Goal: Transaction & Acquisition: Purchase product/service

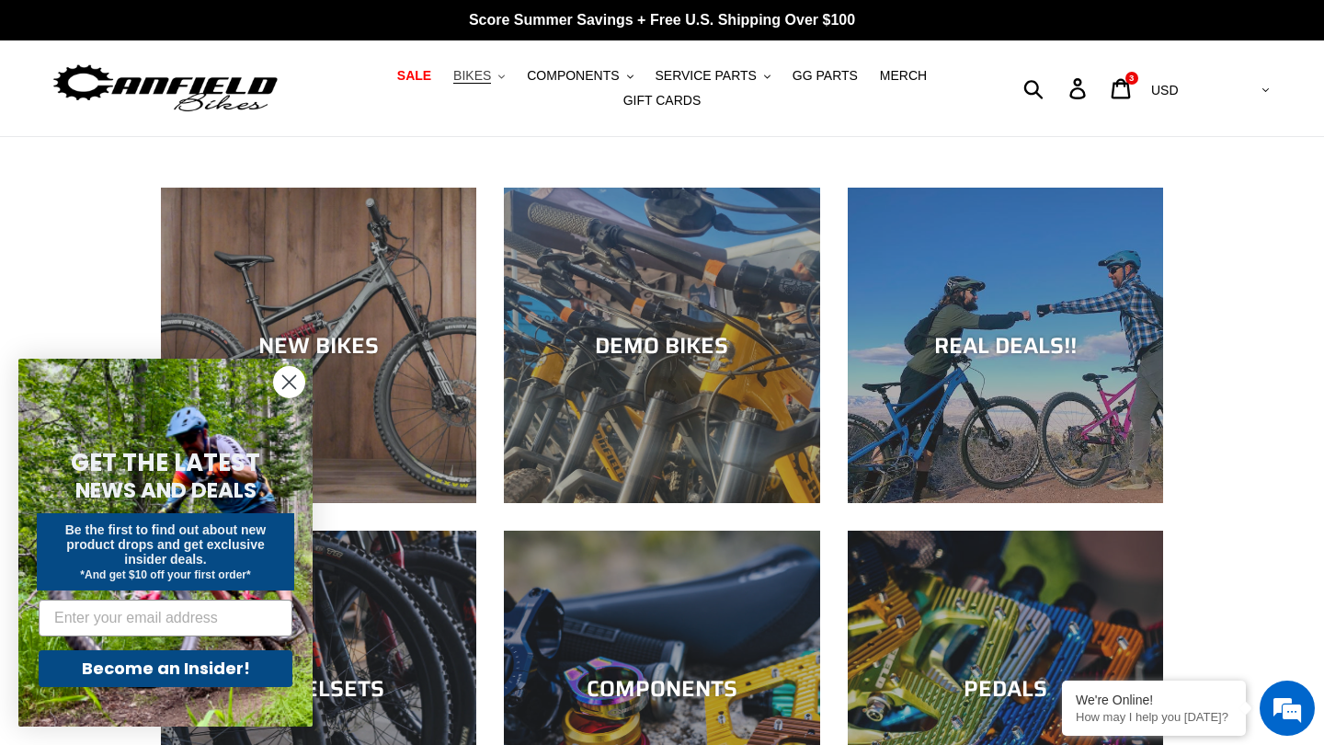
click at [485, 80] on span "BIKES" at bounding box center [472, 76] width 38 height 16
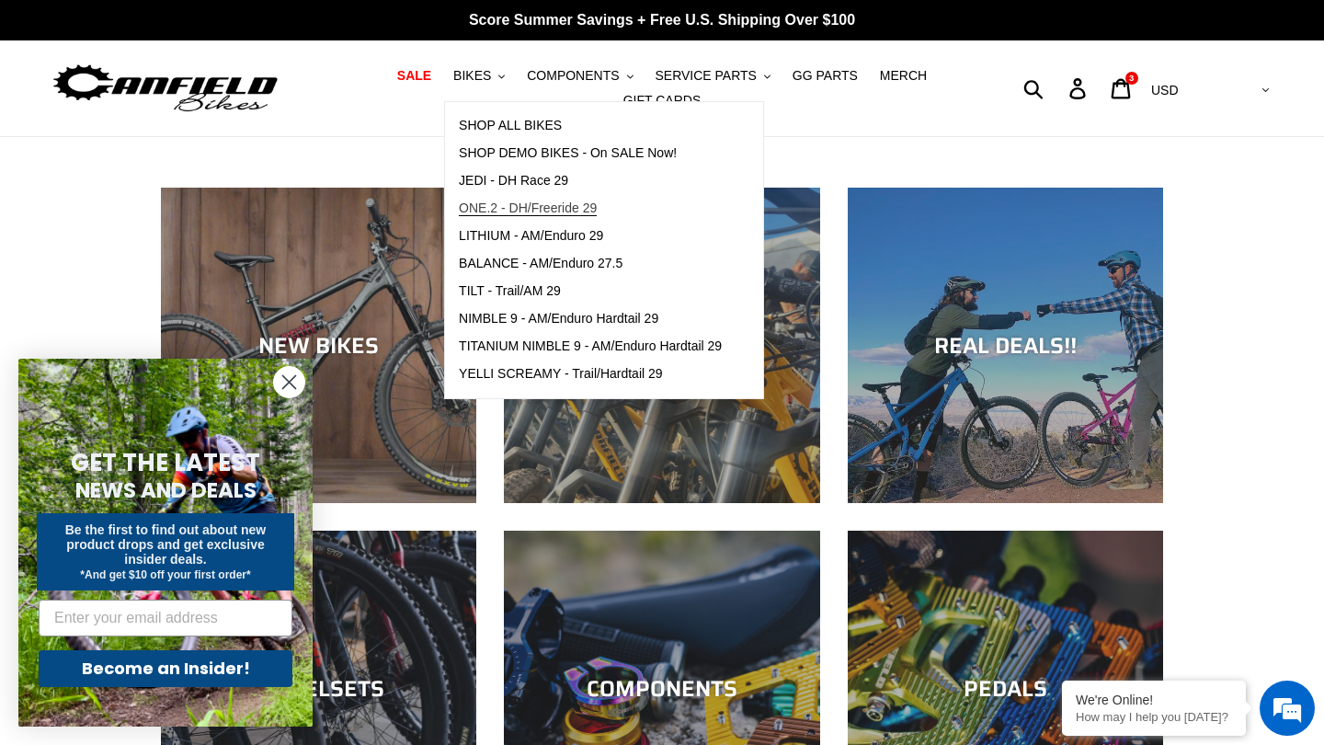
click at [528, 209] on span "ONE.2 - DH/Freeride 29" at bounding box center [528, 208] width 138 height 16
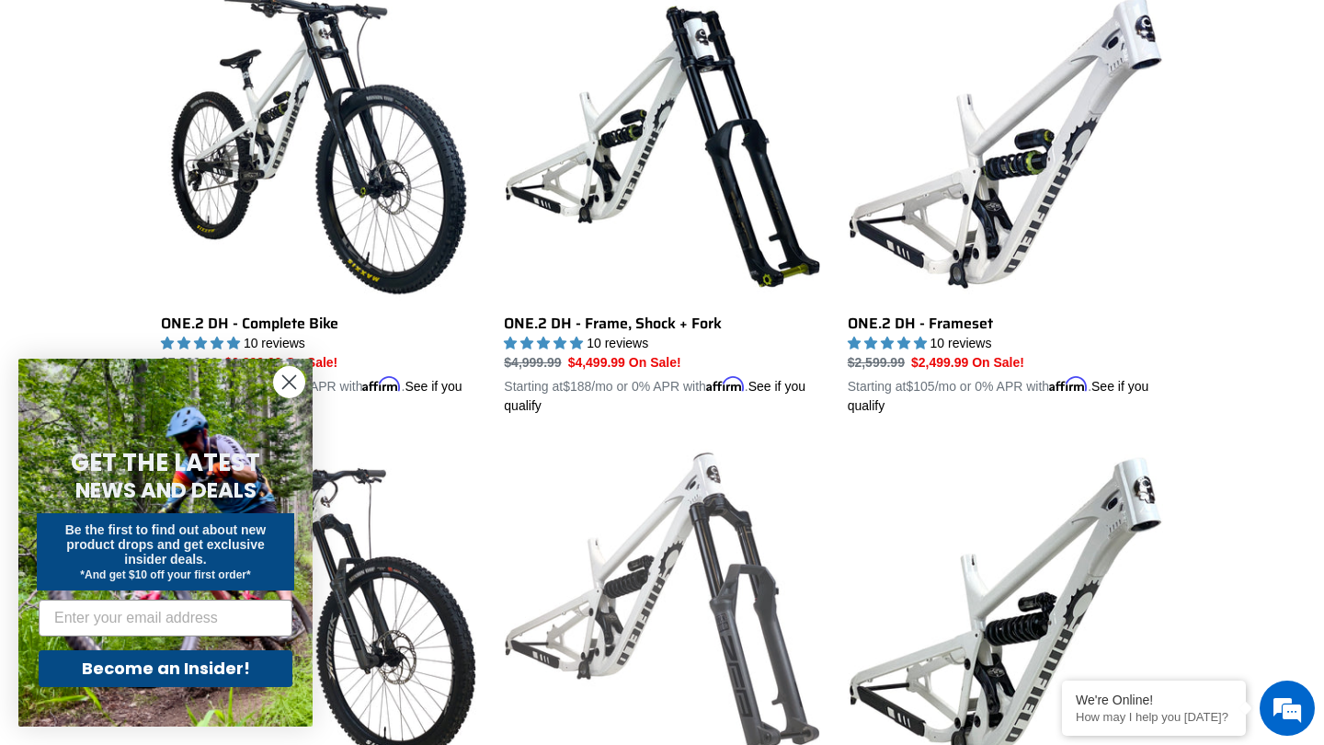
scroll to position [525, 0]
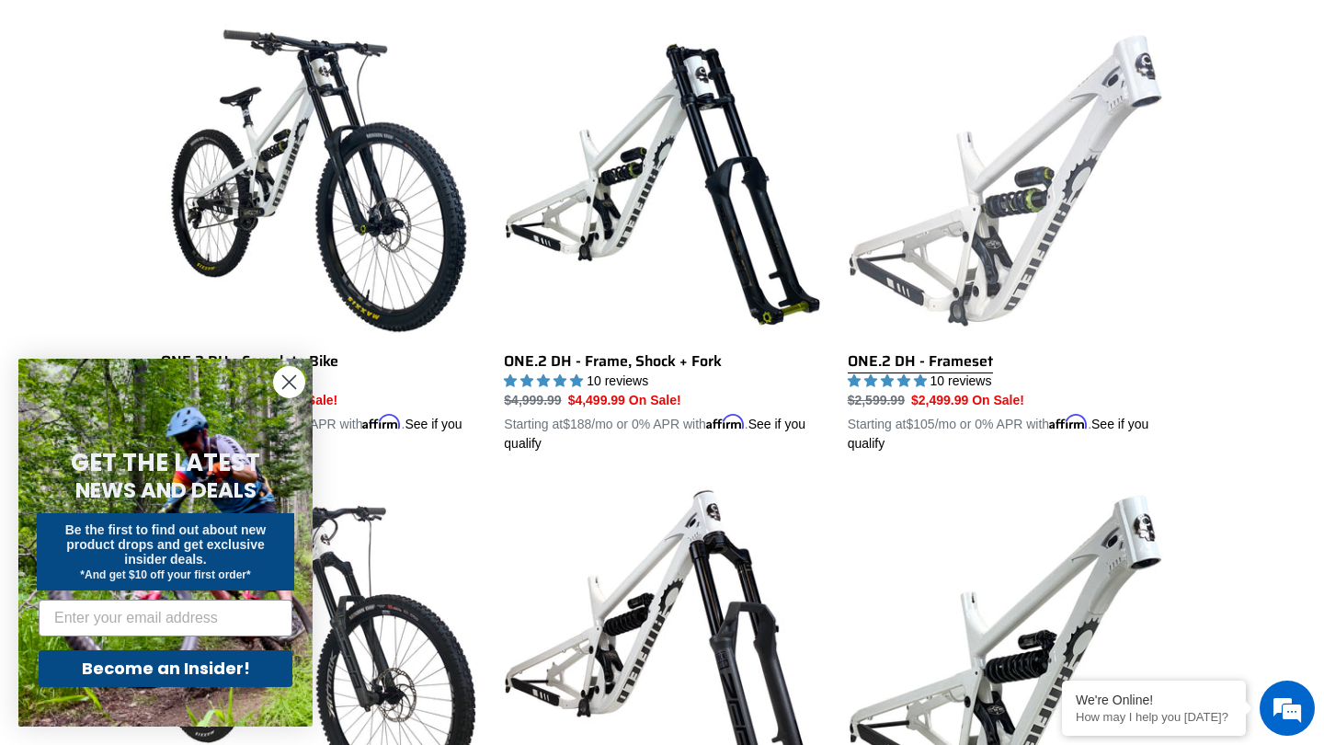
click at [991, 254] on link "ONE.2 DH - Frameset" at bounding box center [1005, 238] width 315 height 430
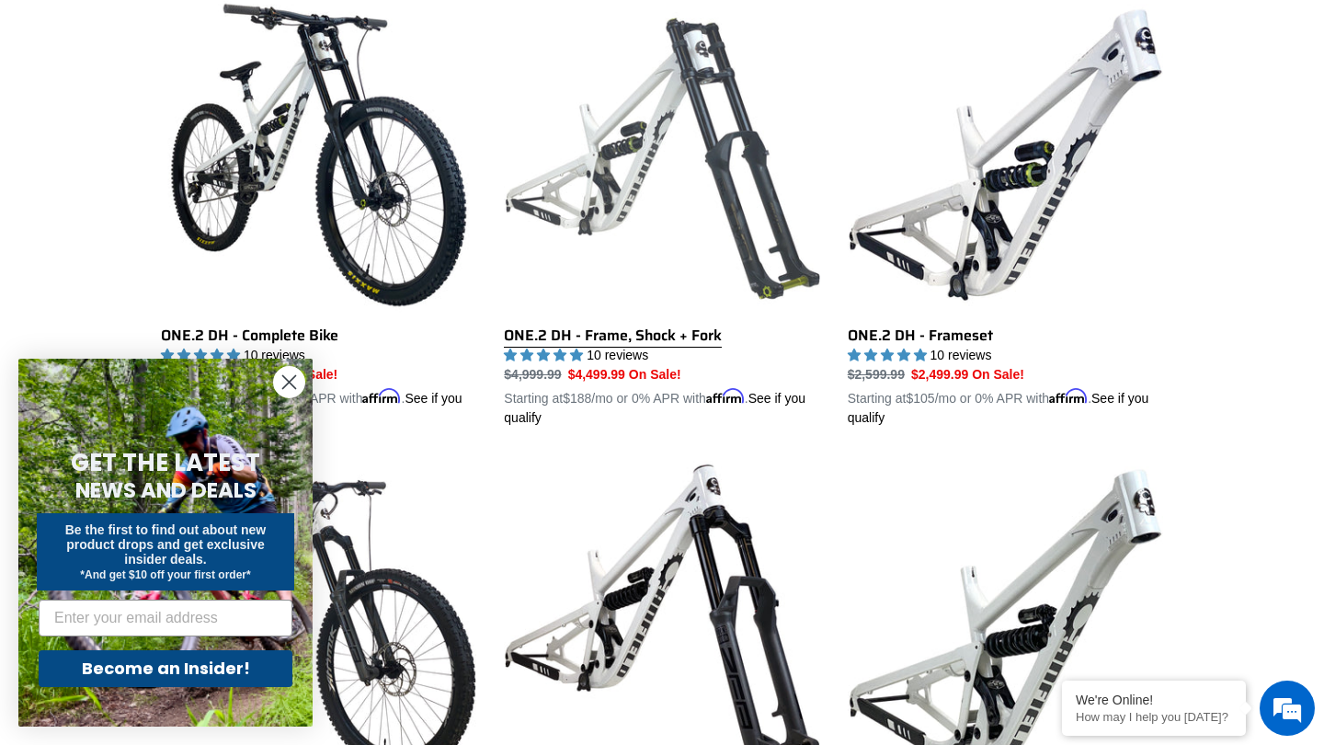
scroll to position [539, 0]
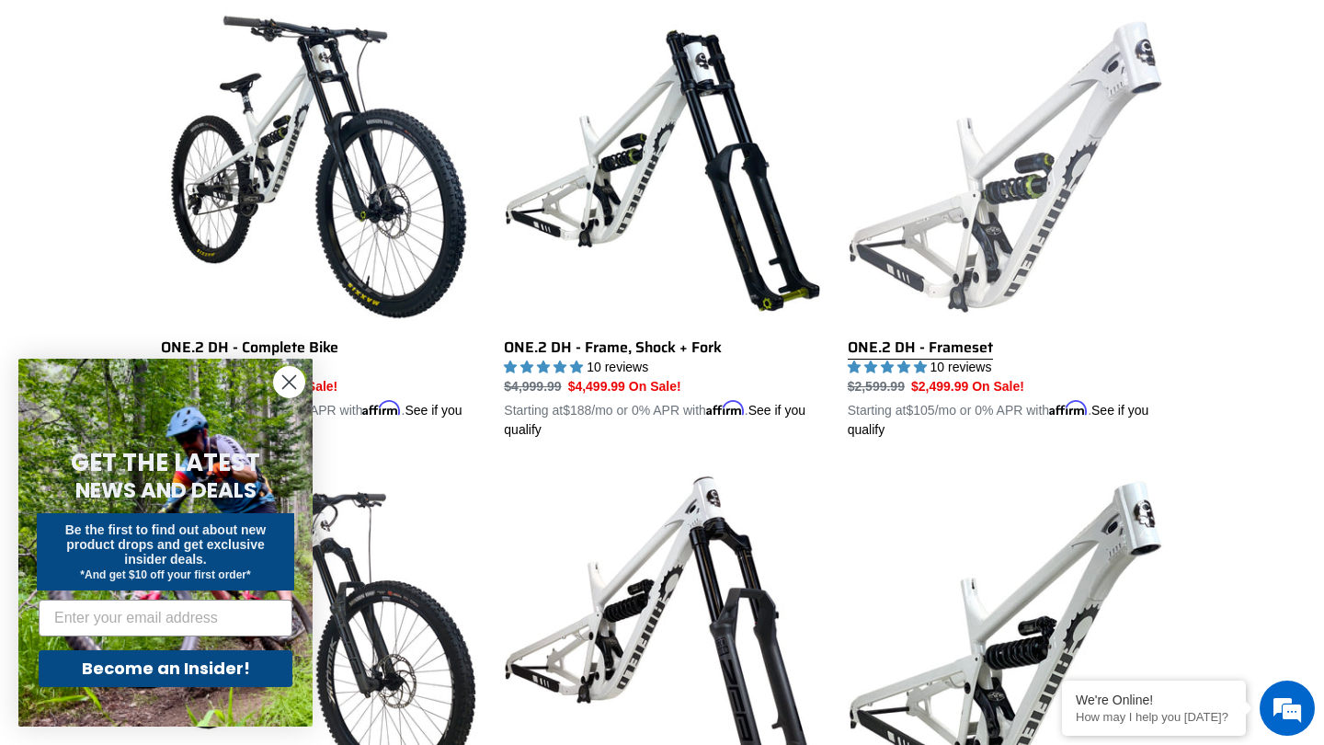
click at [961, 214] on link "ONE.2 DH - Frameset" at bounding box center [1005, 224] width 315 height 430
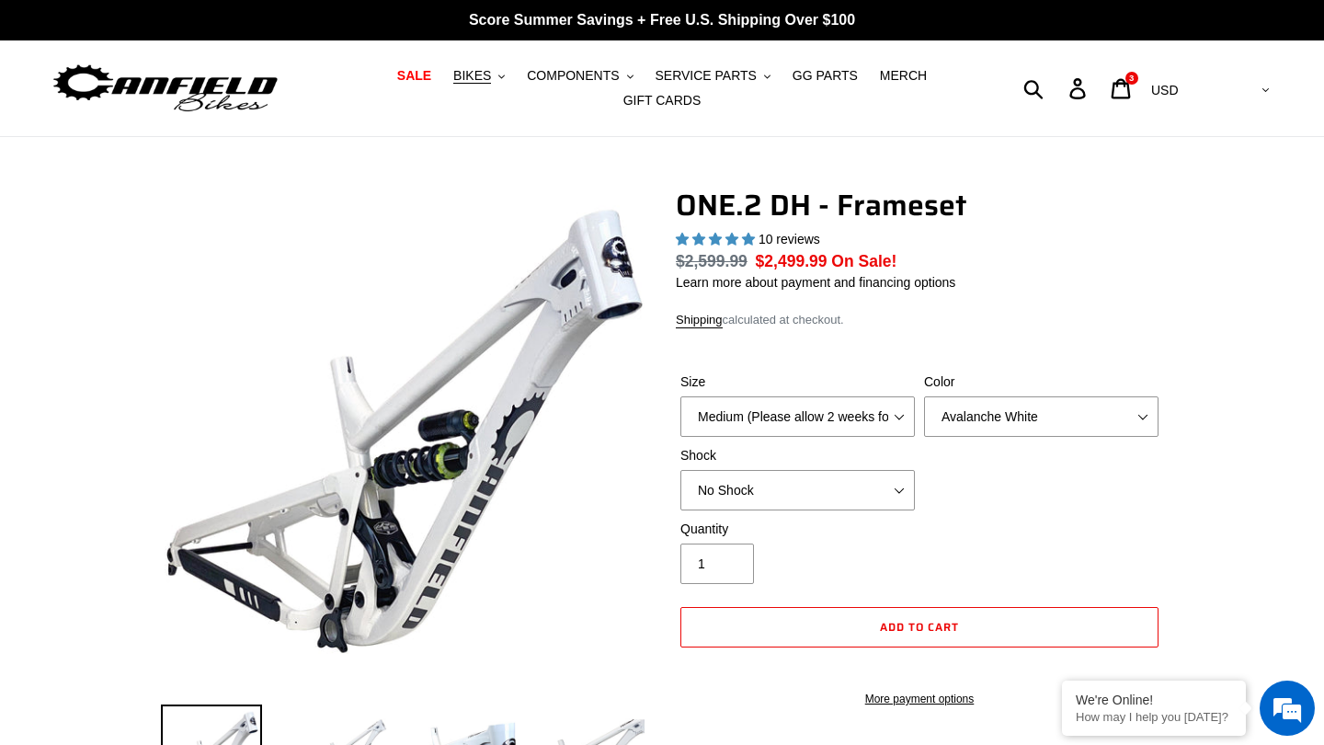
select select "highest-rating"
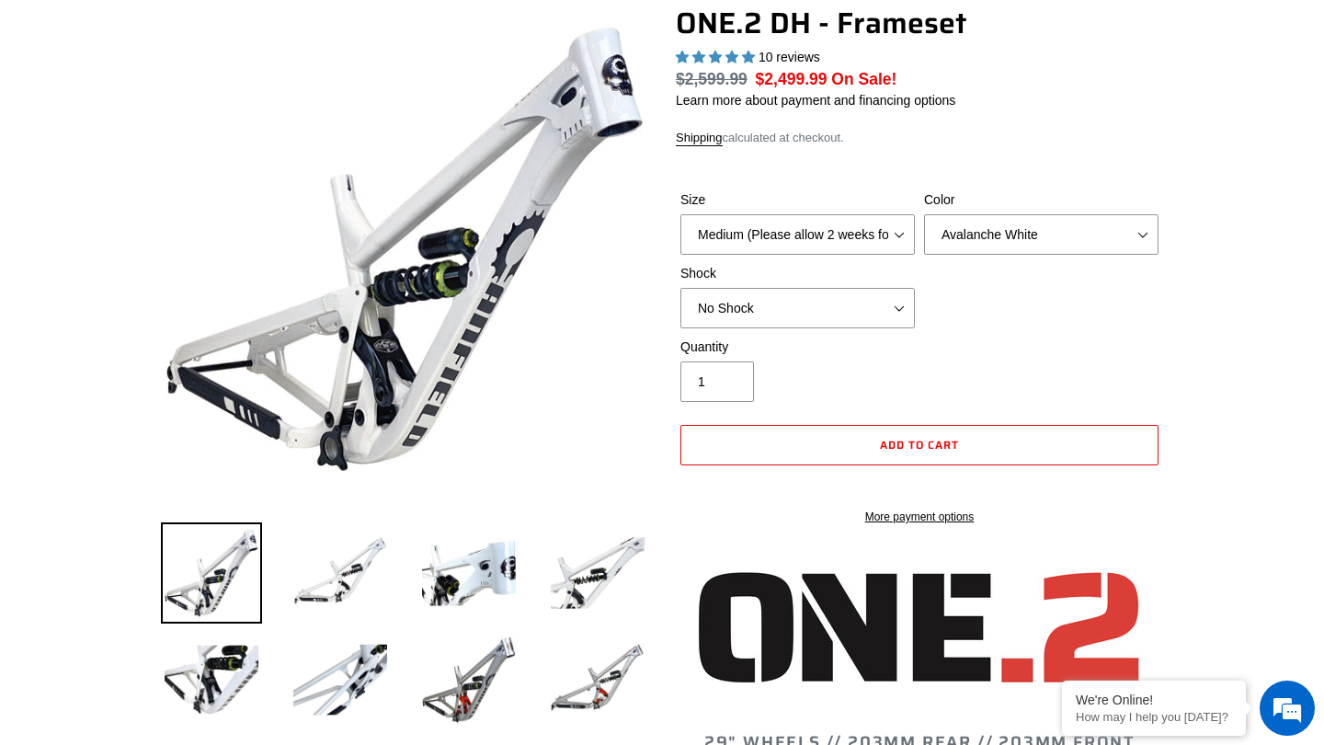
scroll to position [184, 0]
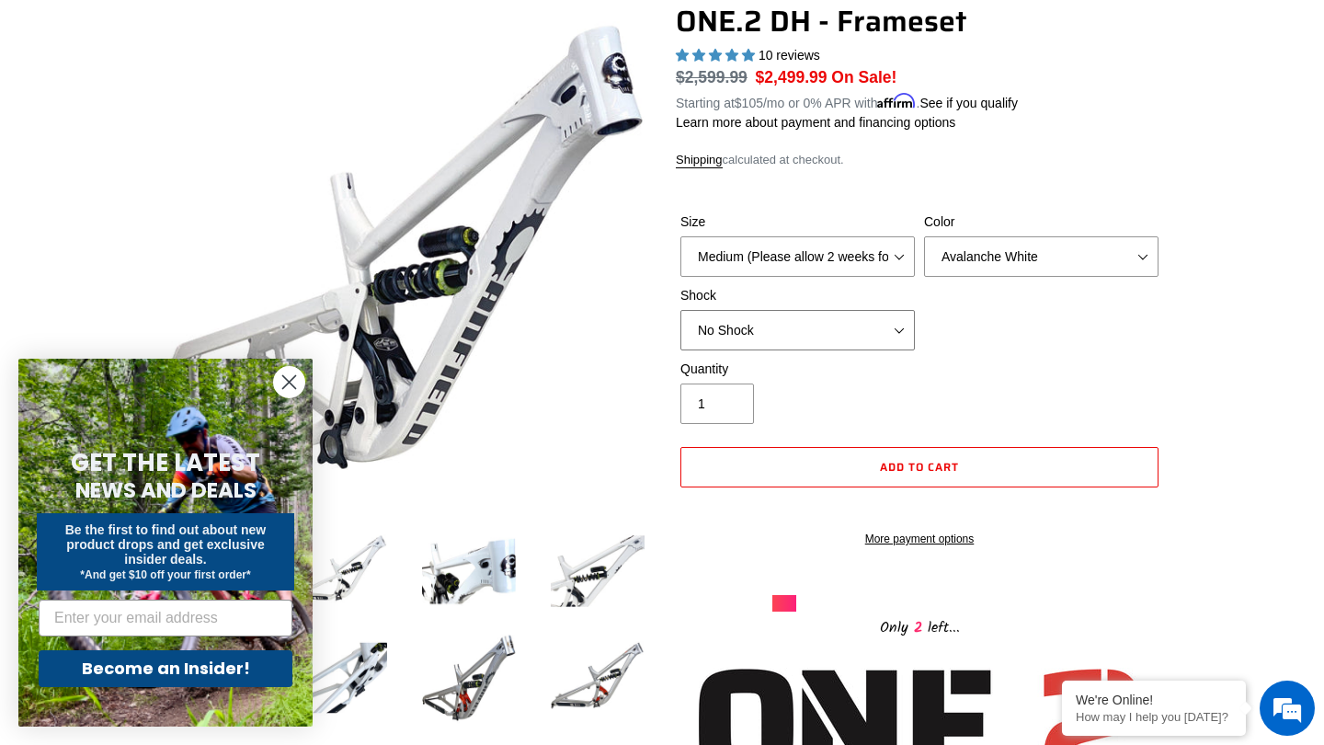
select select "RockShox Vivid Coil"
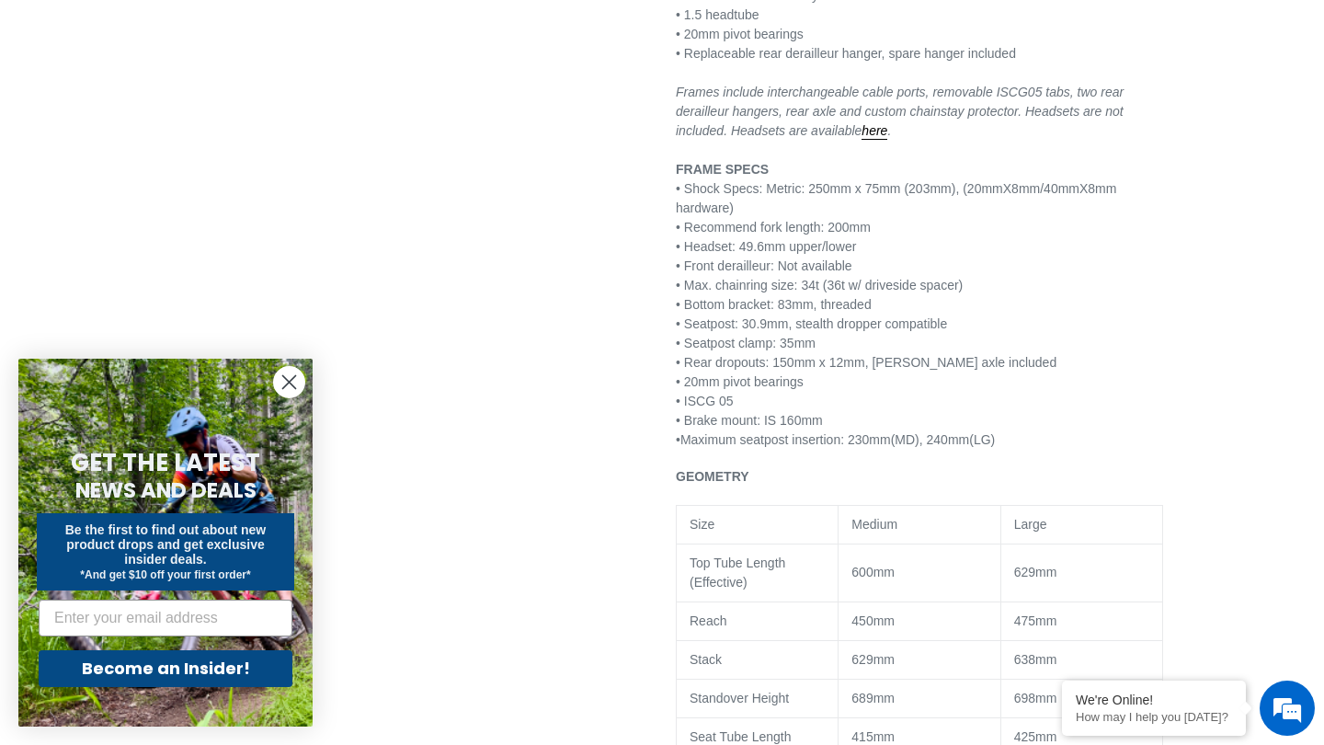
scroll to position [1384, 0]
drag, startPoint x: 880, startPoint y: 244, endPoint x: 837, endPoint y: 245, distance: 43.2
click at [837, 245] on p "FEATURES • 29” / 27.5” Downhill/Freeride • 7005 aluminum with CNC links • Paten…" at bounding box center [919, 156] width 487 height 579
click at [703, 317] on p "FEATURES • 29” / 27.5” Downhill/Freeride • 7005 aluminum with CNC links • Paten…" at bounding box center [919, 156] width 487 height 579
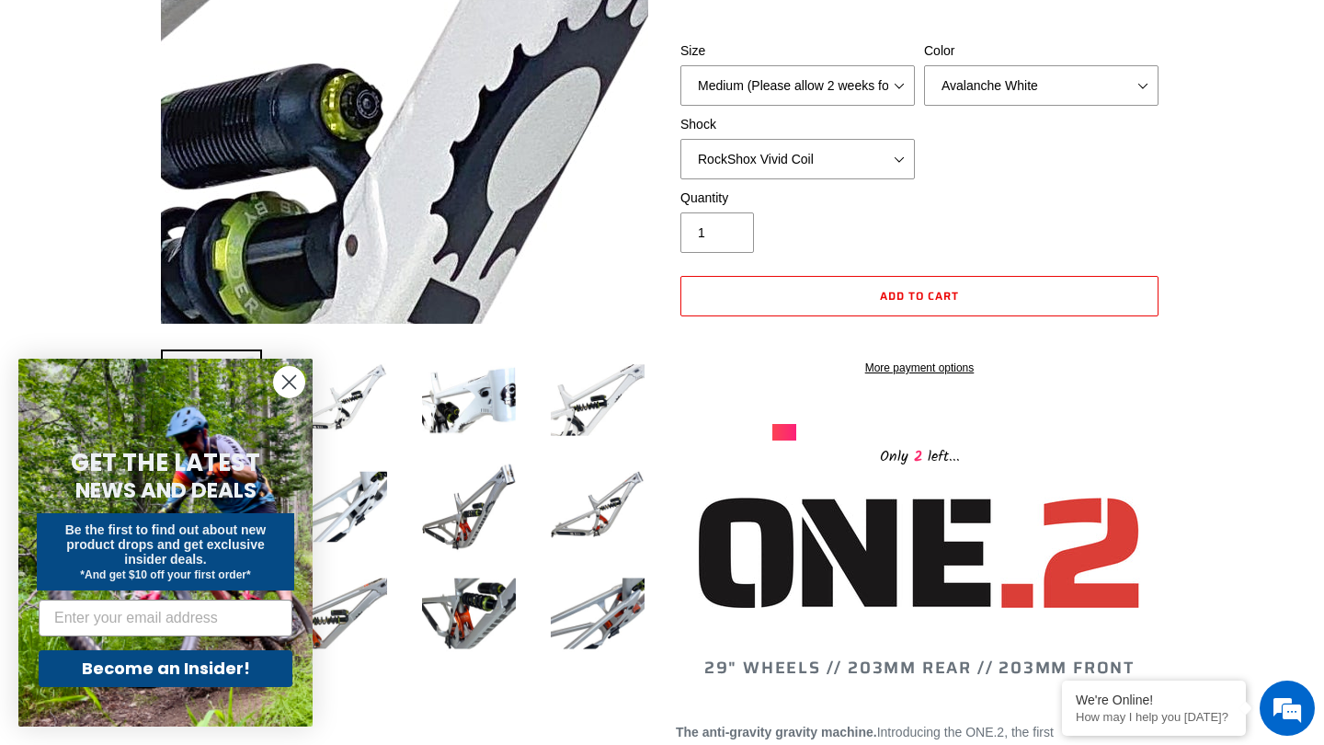
scroll to position [330, 0]
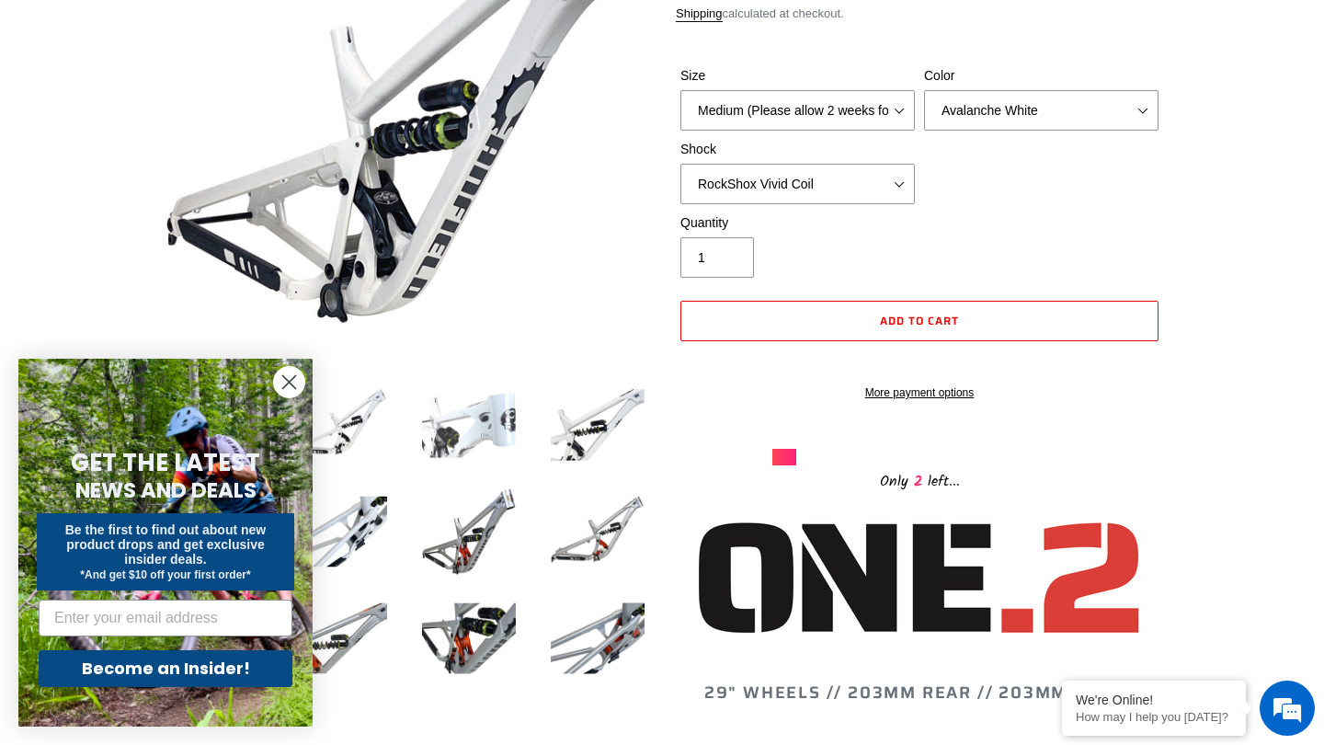
click at [501, 449] on img at bounding box center [468, 424] width 101 height 101
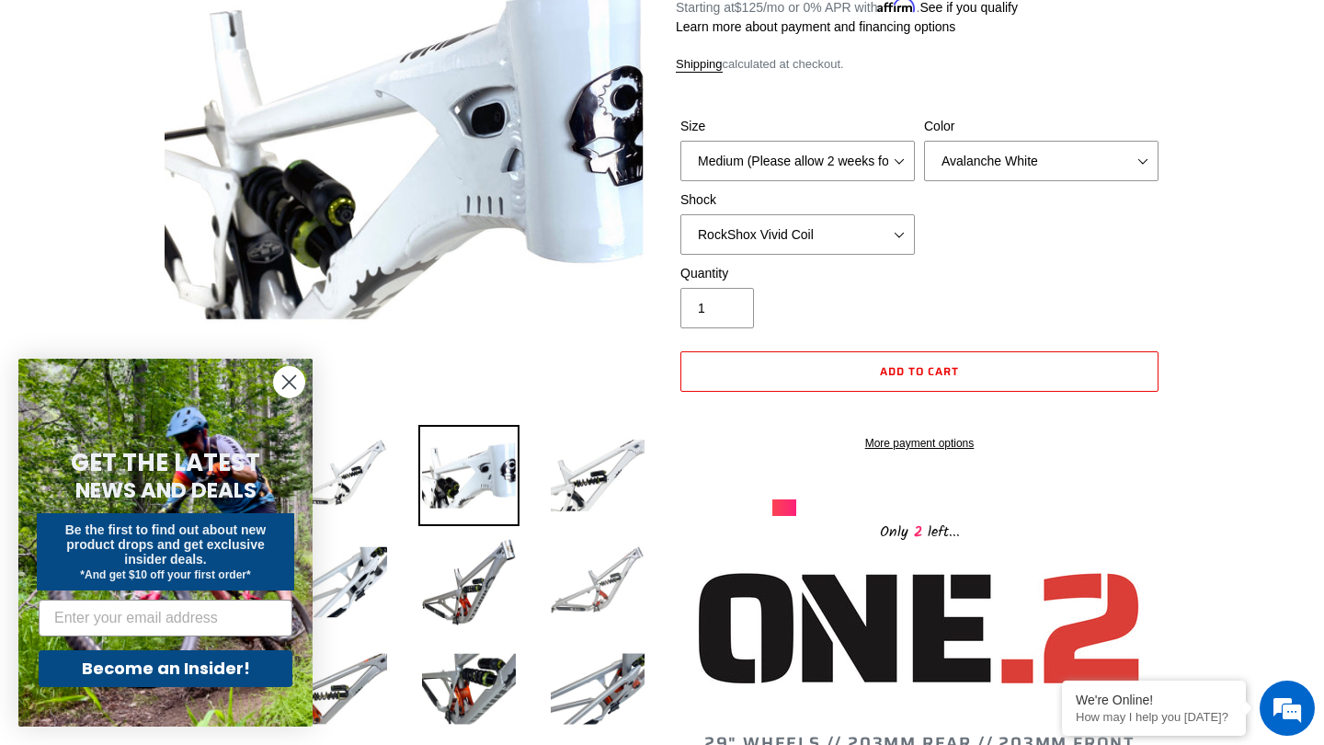
scroll to position [274, 0]
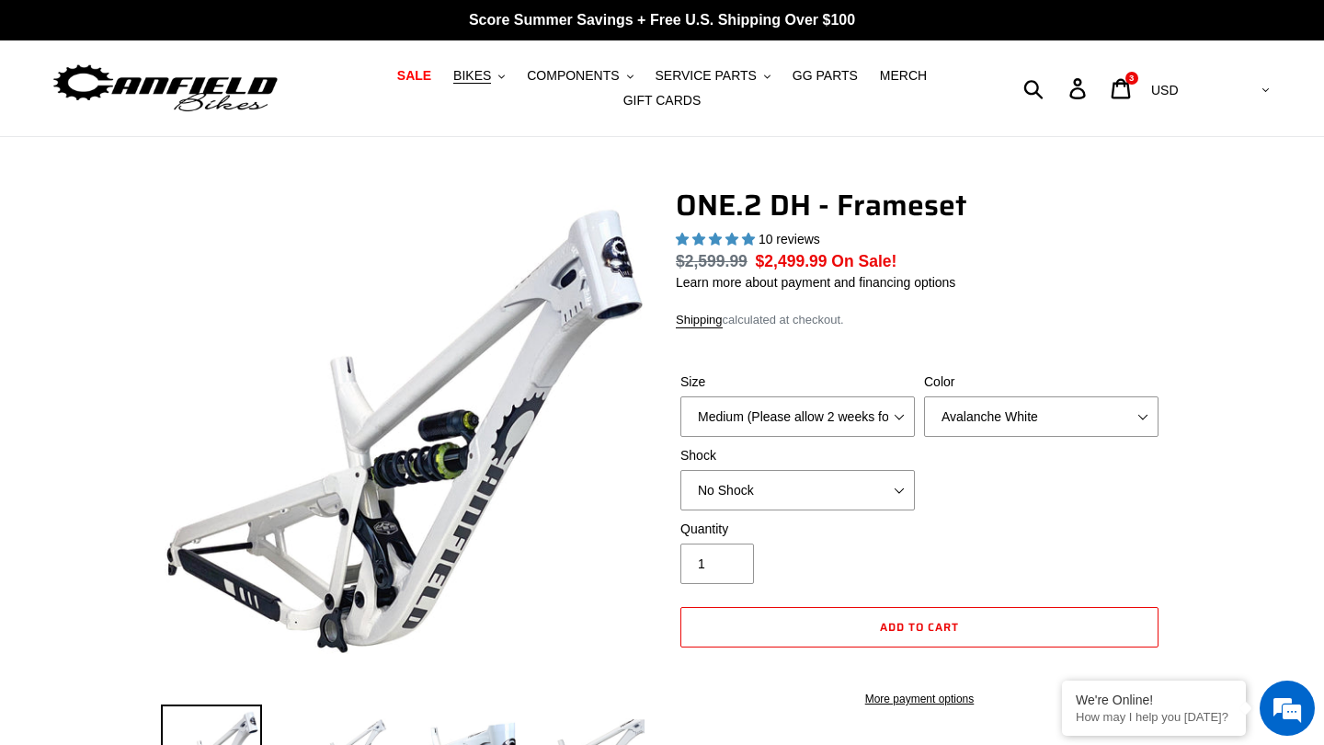
select select "highest-rating"
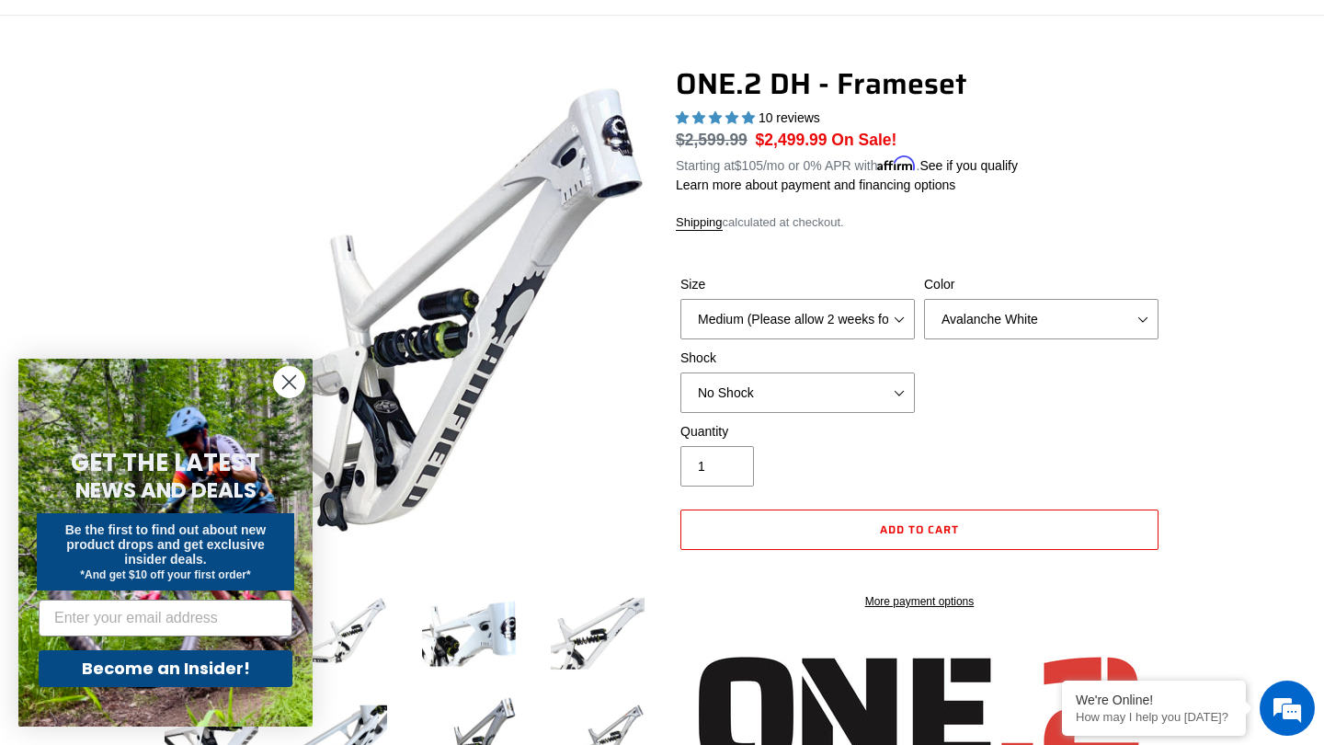
scroll to position [129, 0]
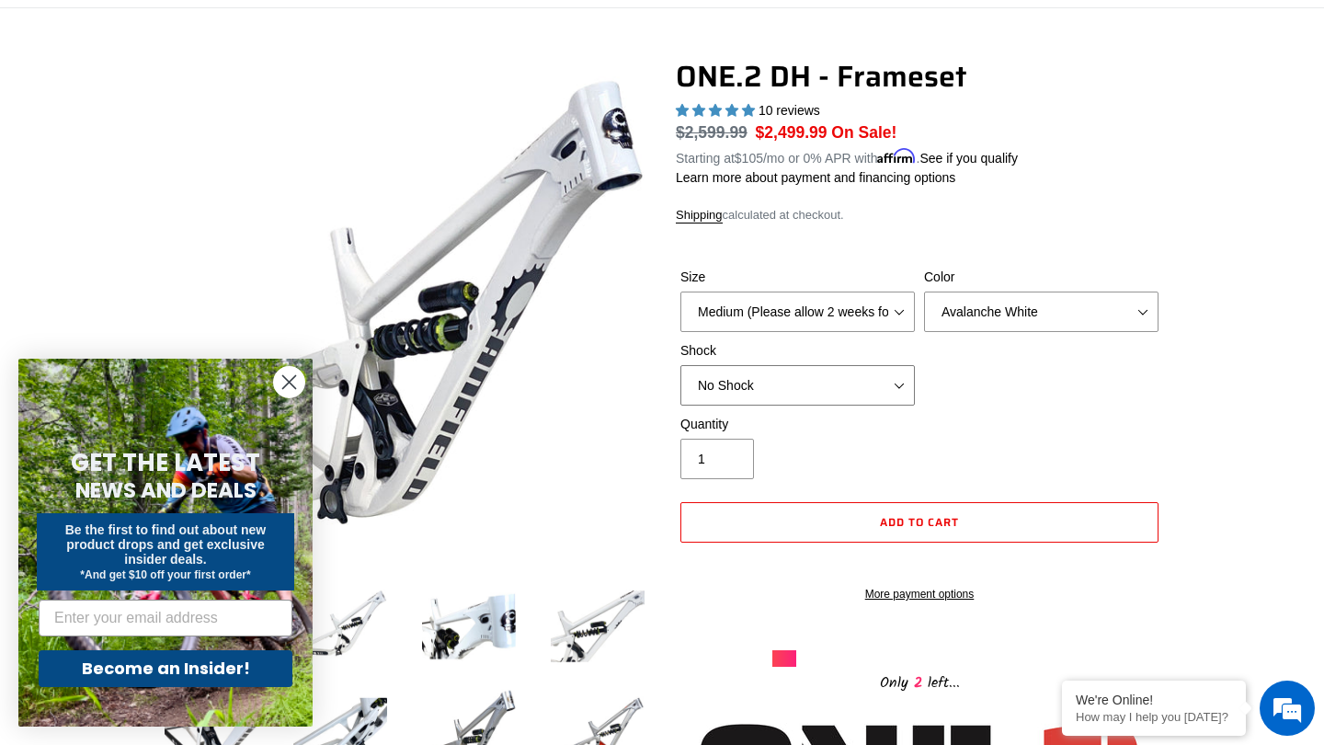
select select "RockShox Vivid Coil"
